Goal: Information Seeking & Learning: Learn about a topic

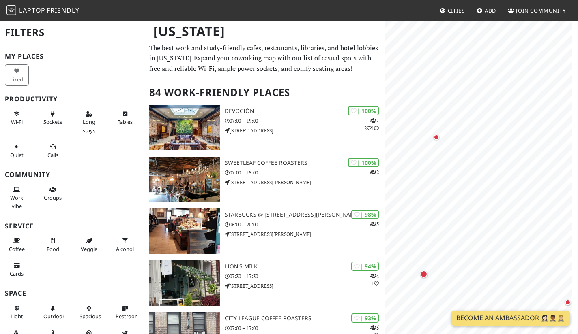
click at [433, 138] on div "Map marker" at bounding box center [436, 137] width 16 height 16
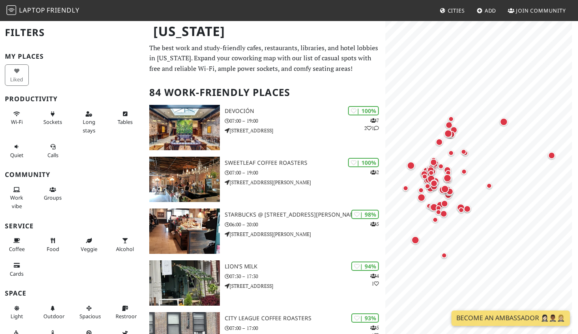
scroll to position [0, 0]
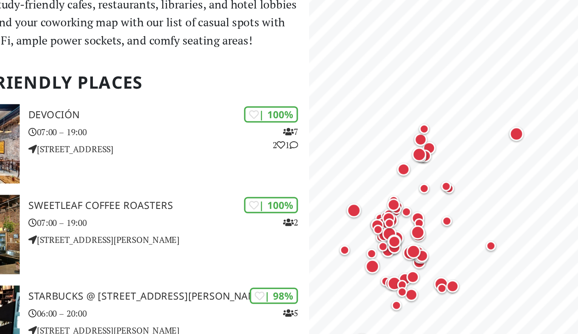
click at [437, 170] on div "Map marker" at bounding box center [433, 162] width 16 height 16
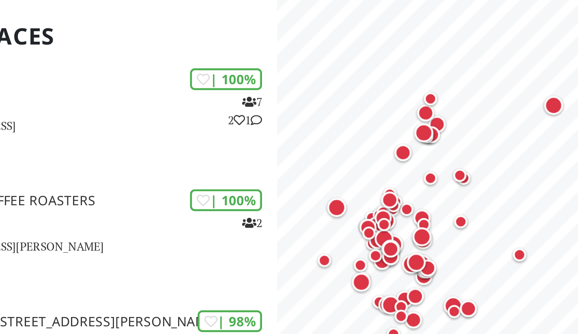
click at [434, 164] on div "Map marker" at bounding box center [433, 162] width 7 height 7
